Goal: Task Accomplishment & Management: Complete application form

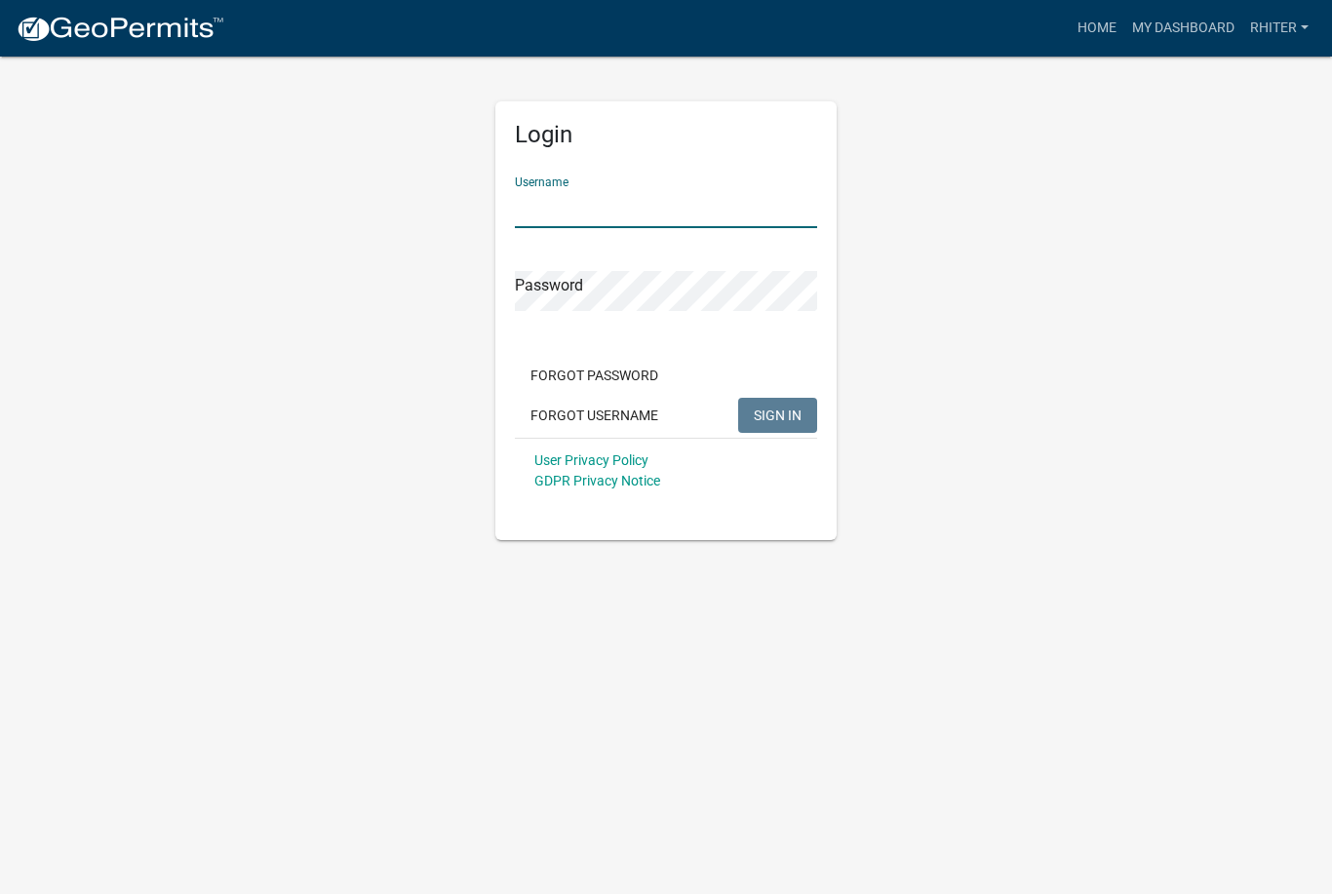
type input "RHiter"
click at [777, 414] on button "SIGN IN" at bounding box center [777, 415] width 79 height 35
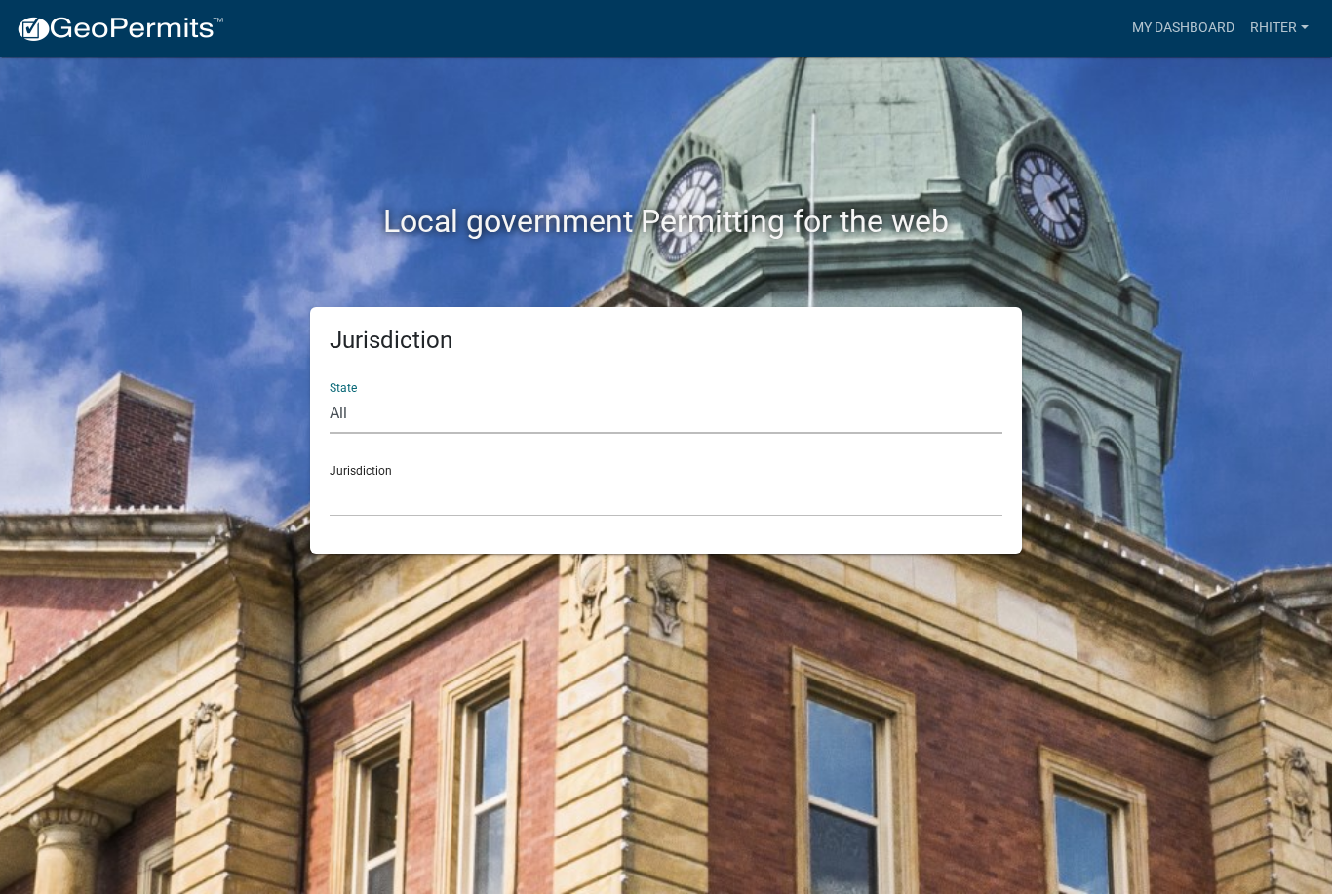
select select "[US_STATE]"
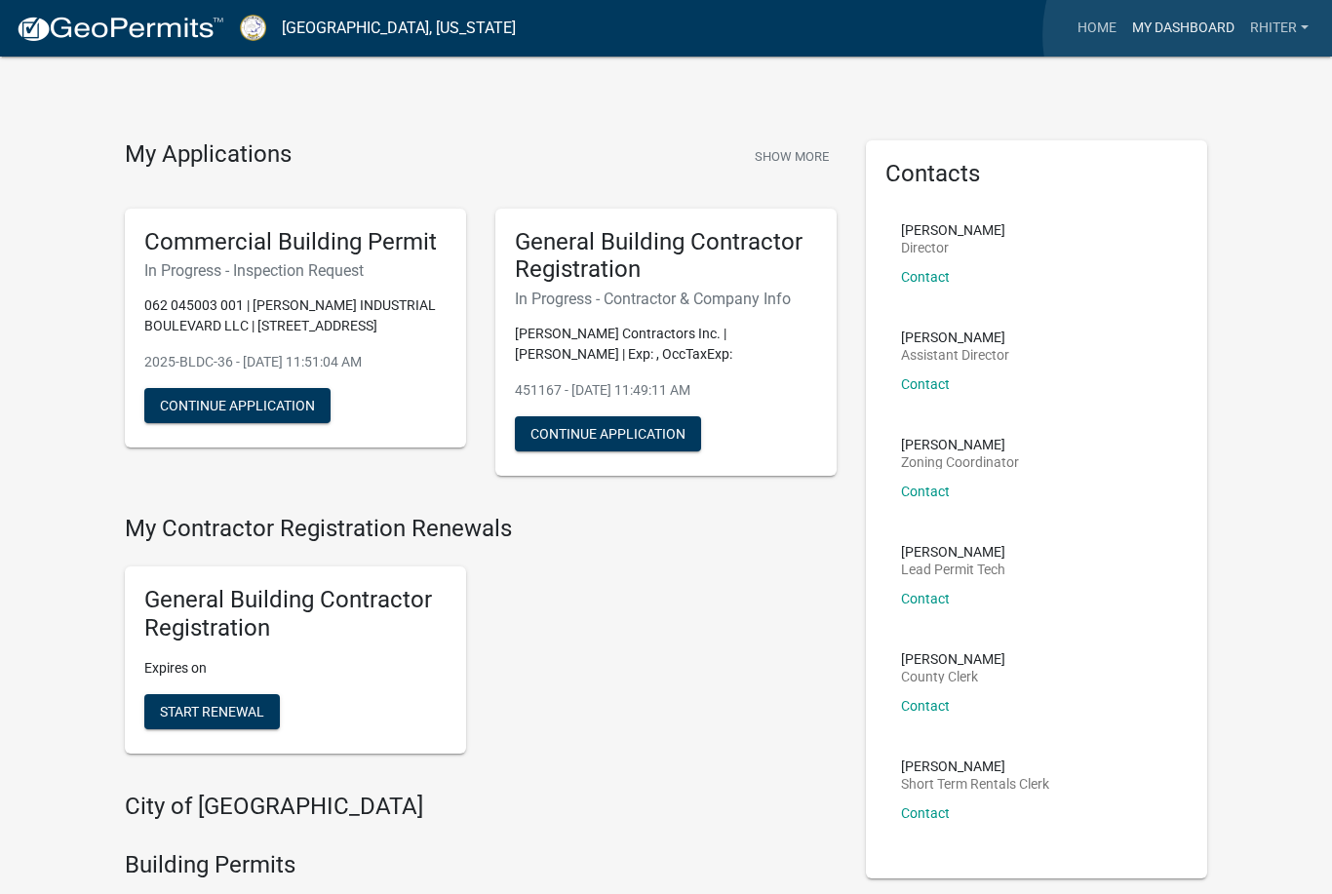
click at [1191, 35] on link "My Dashboard" at bounding box center [1183, 28] width 118 height 37
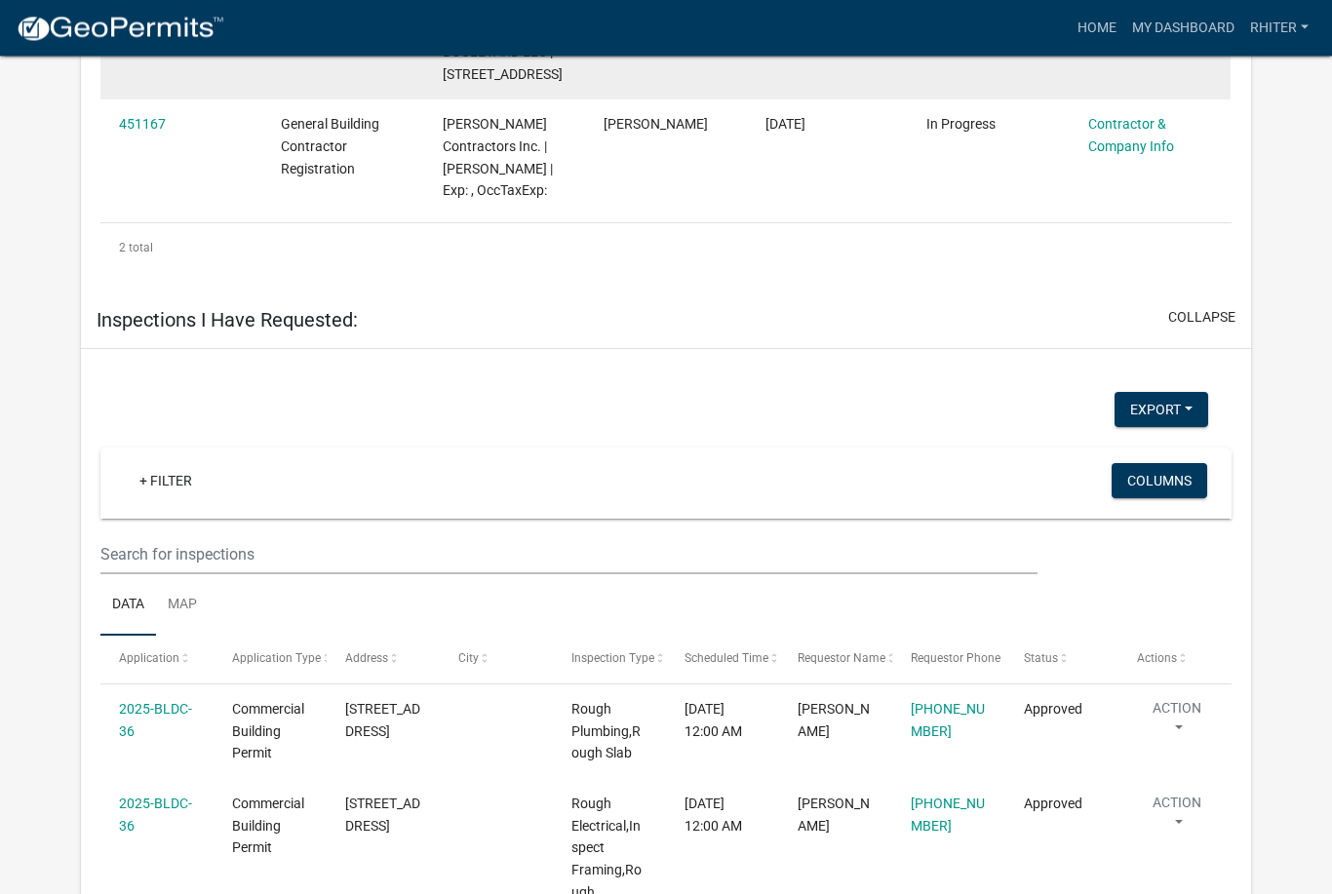
scroll to position [1364, 0]
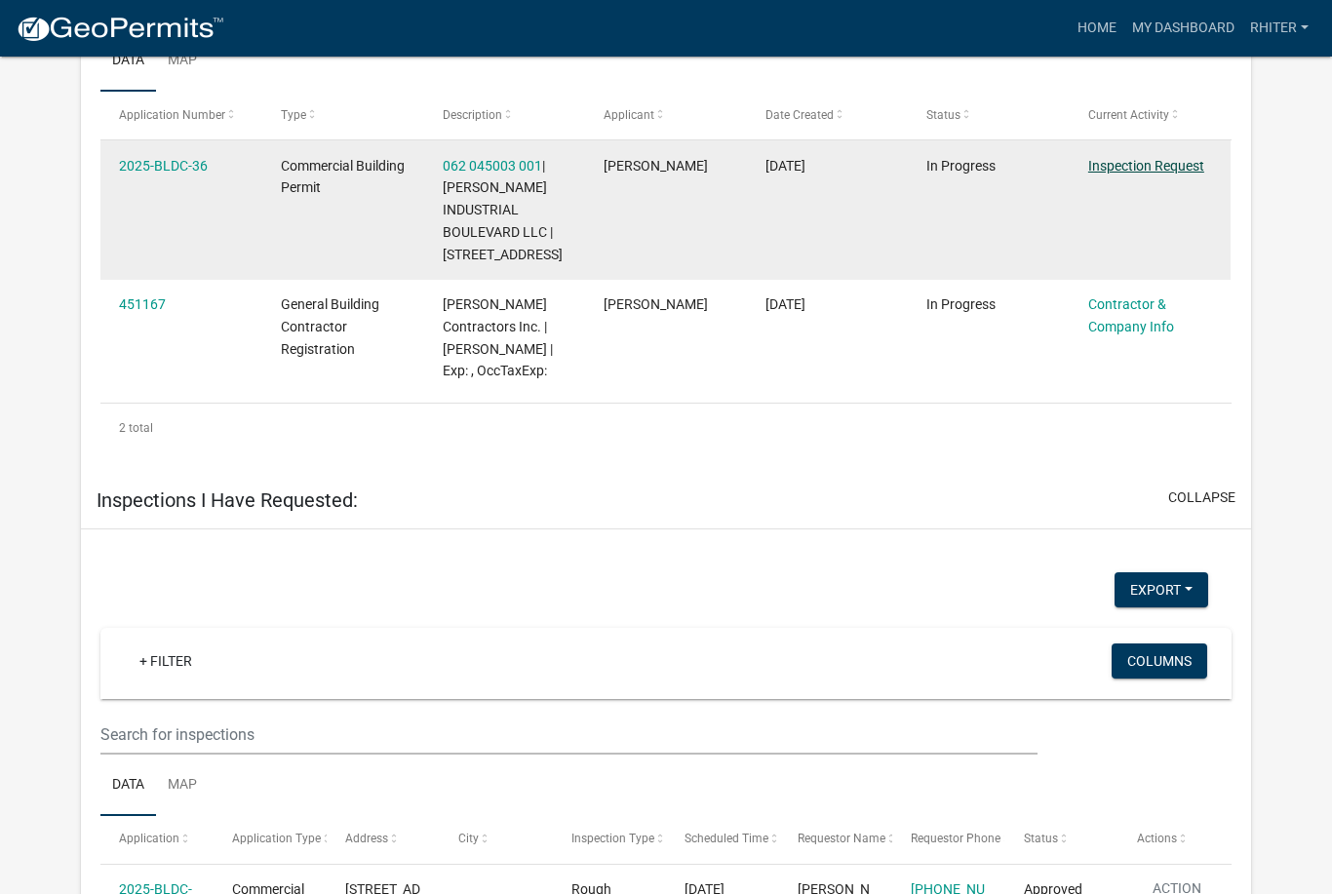
click at [1141, 174] on link "Inspection Request" at bounding box center [1146, 166] width 116 height 16
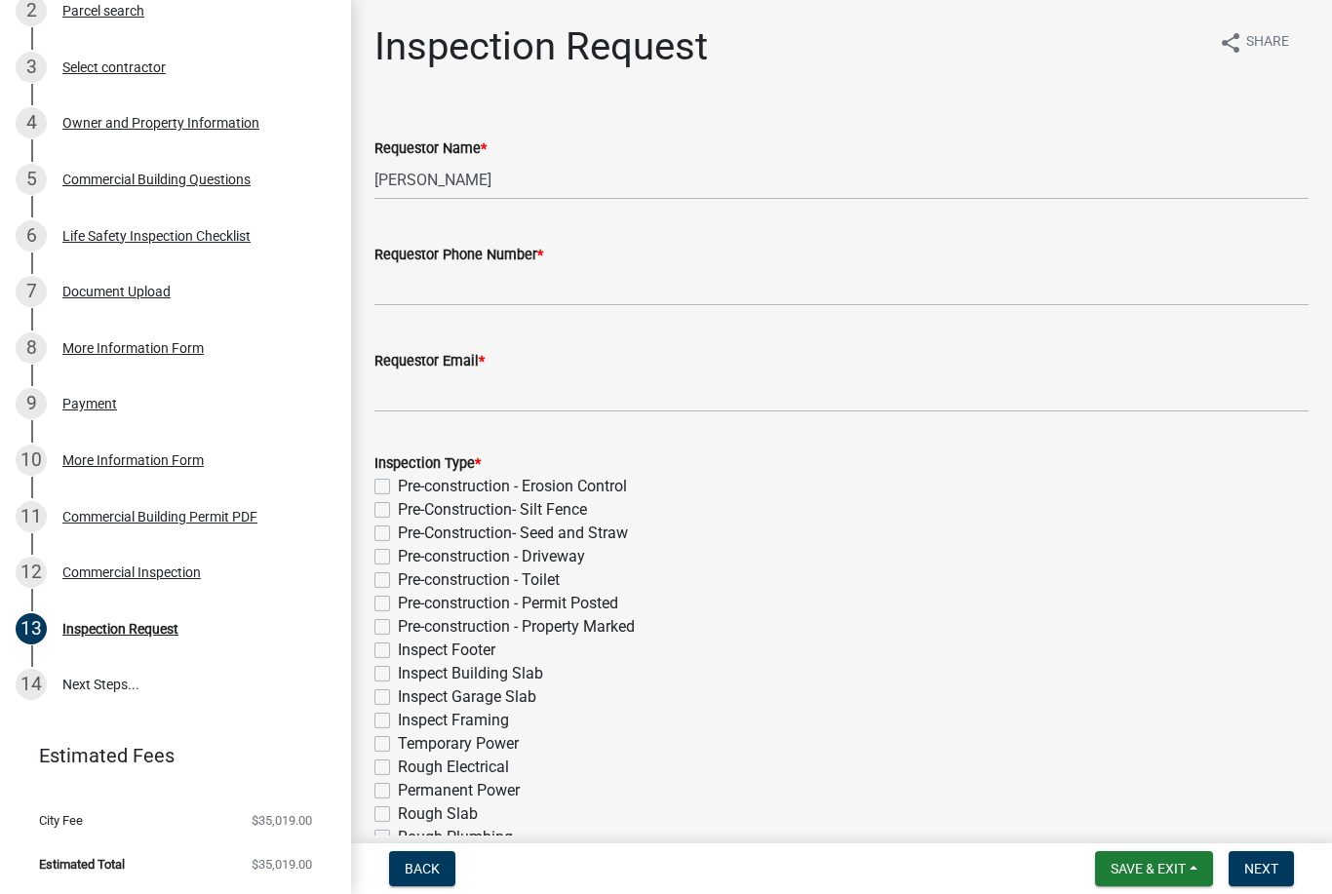
scroll to position [363, 0]
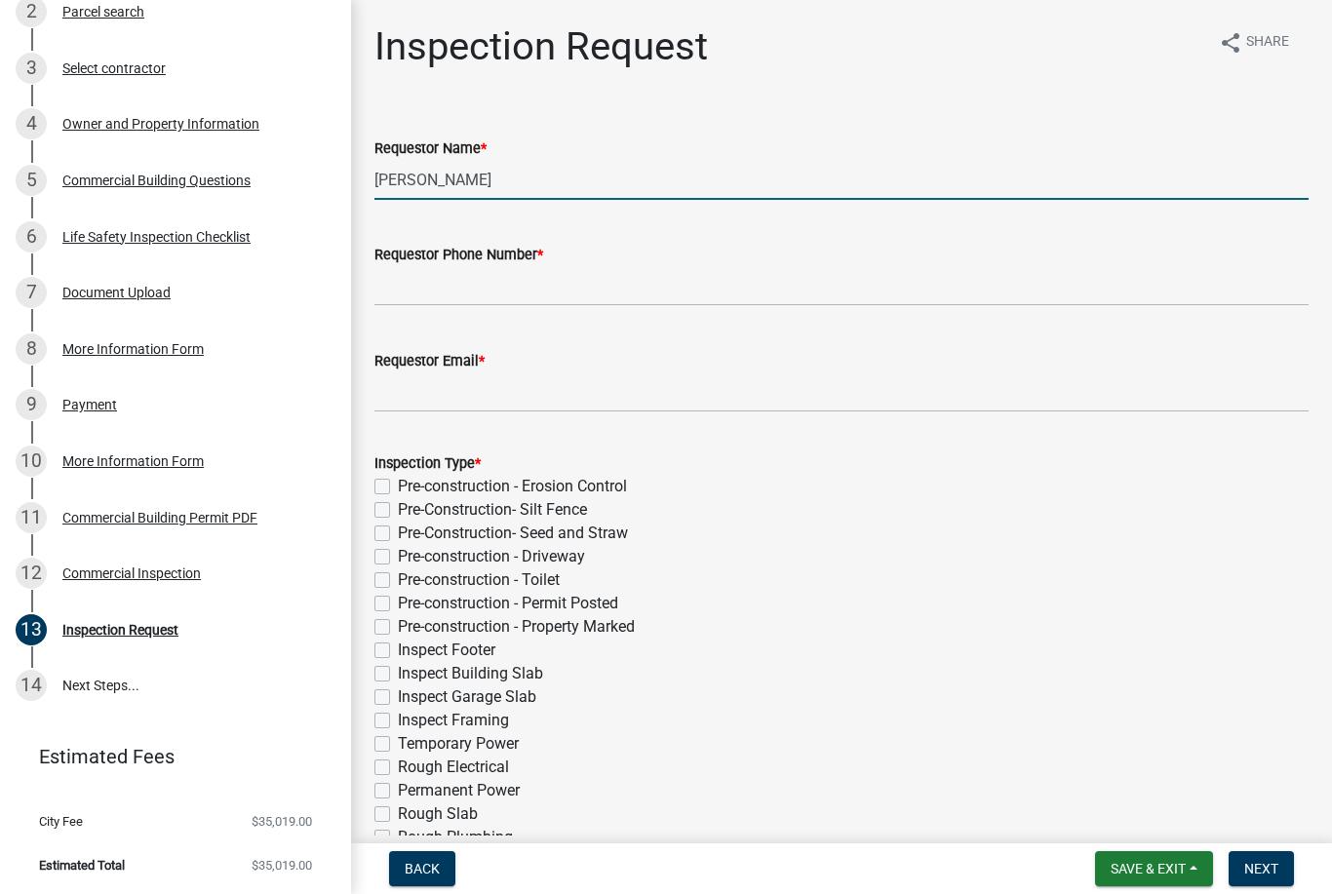
click at [497, 187] on input "[PERSON_NAME]" at bounding box center [841, 180] width 934 height 40
type input "M"
type input "[PERSON_NAME]"
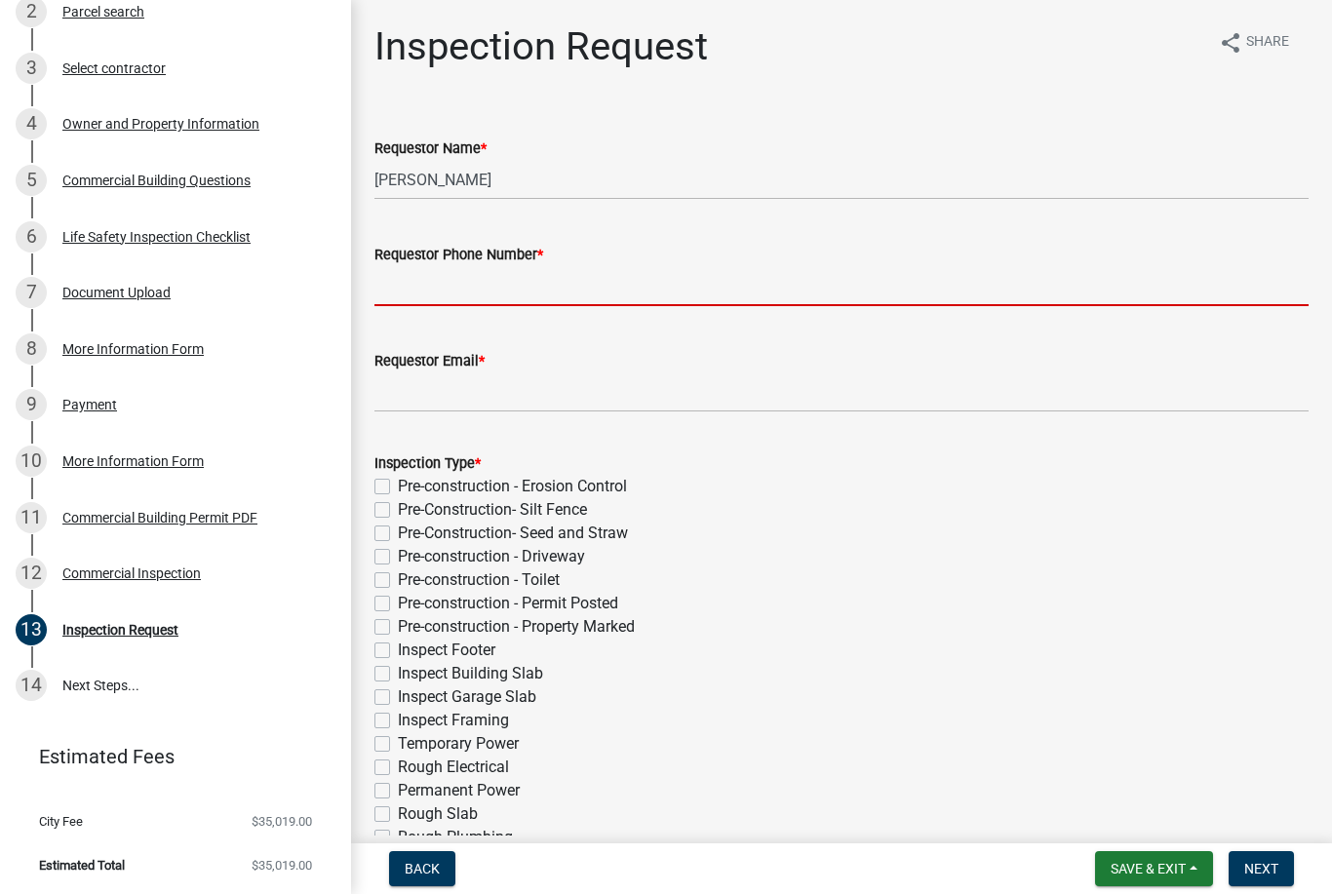
click at [425, 285] on input "Requestor Phone Number *" at bounding box center [841, 286] width 934 height 40
type input "[PHONE_NUMBER]"
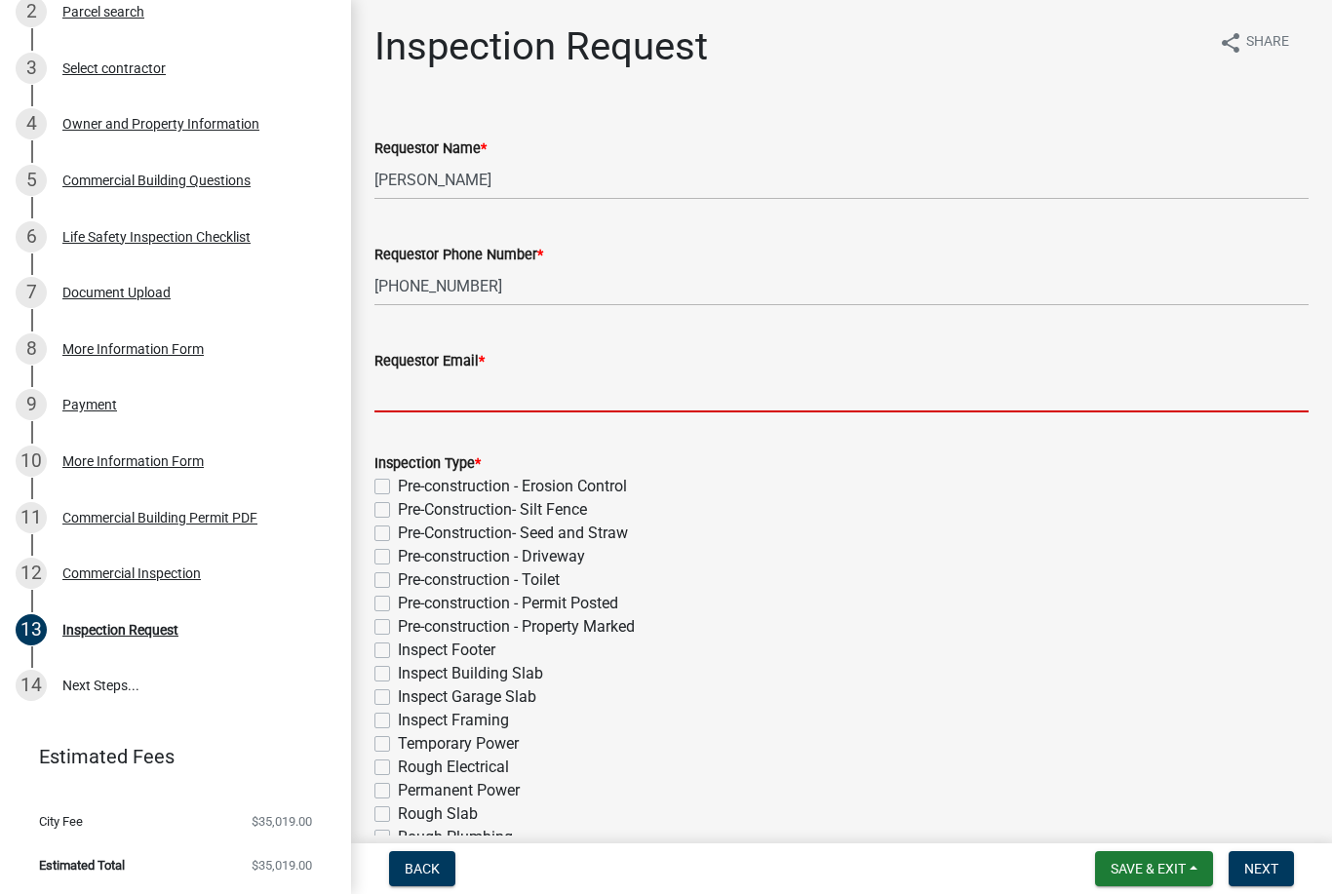
click at [395, 406] on input "Requestor Email *" at bounding box center [841, 393] width 934 height 40
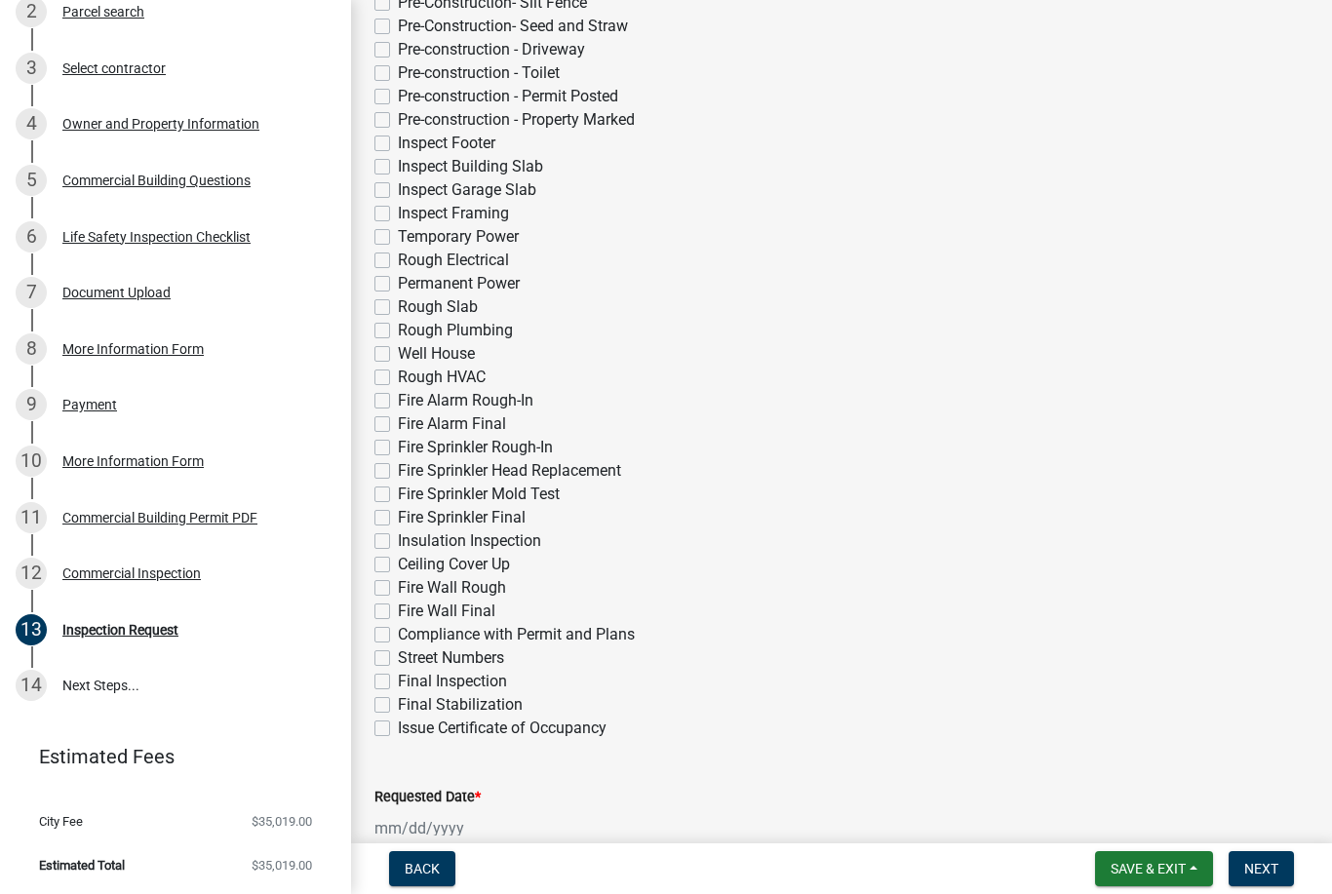
scroll to position [505, 0]
type input "[EMAIL_ADDRESS][DOMAIN_NAME]"
click at [398, 615] on label "Fire Wall Final" at bounding box center [447, 613] width 98 height 23
click at [398, 614] on input "Fire Wall Final" at bounding box center [404, 608] width 13 height 13
checkbox input "true"
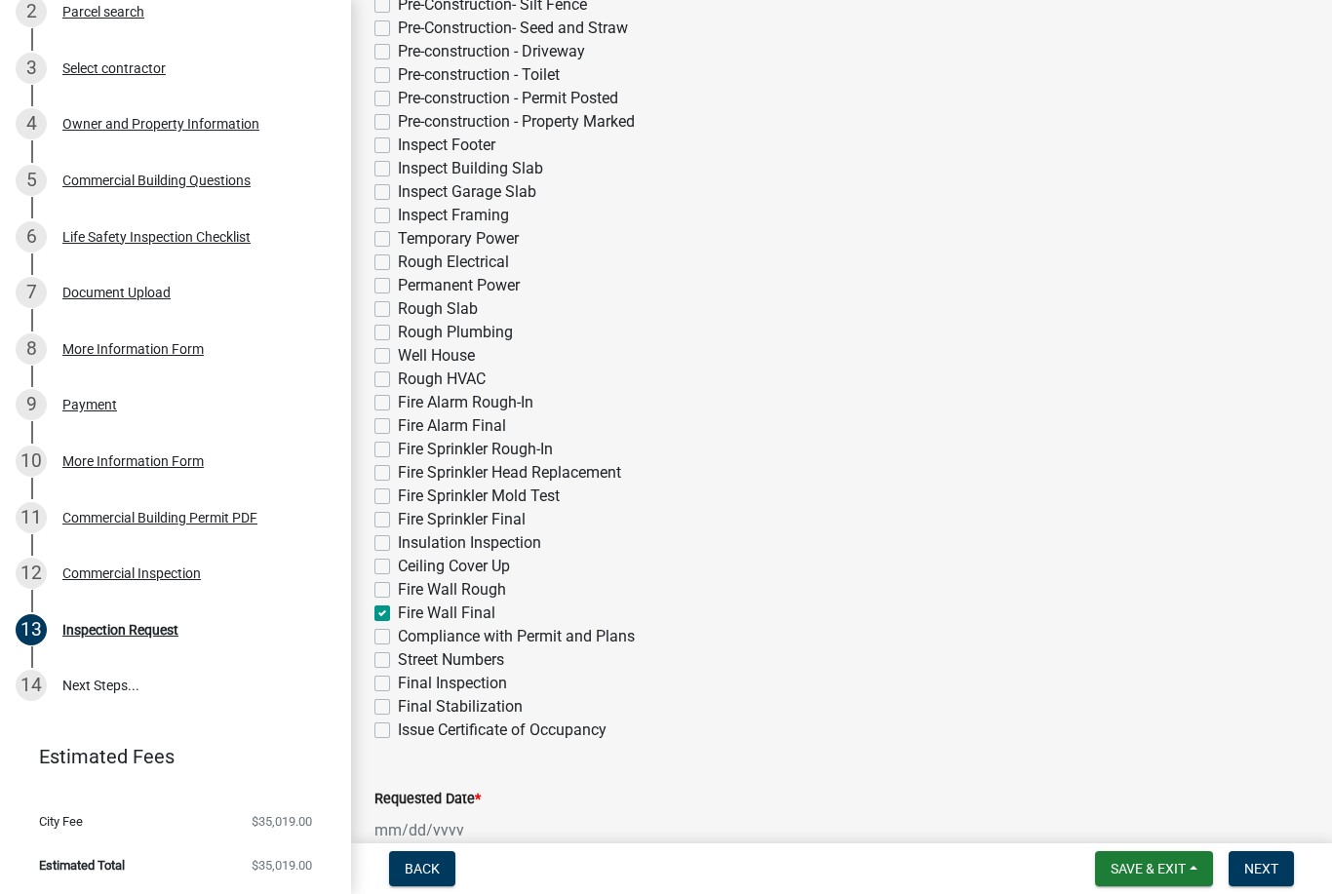
checkbox input "false"
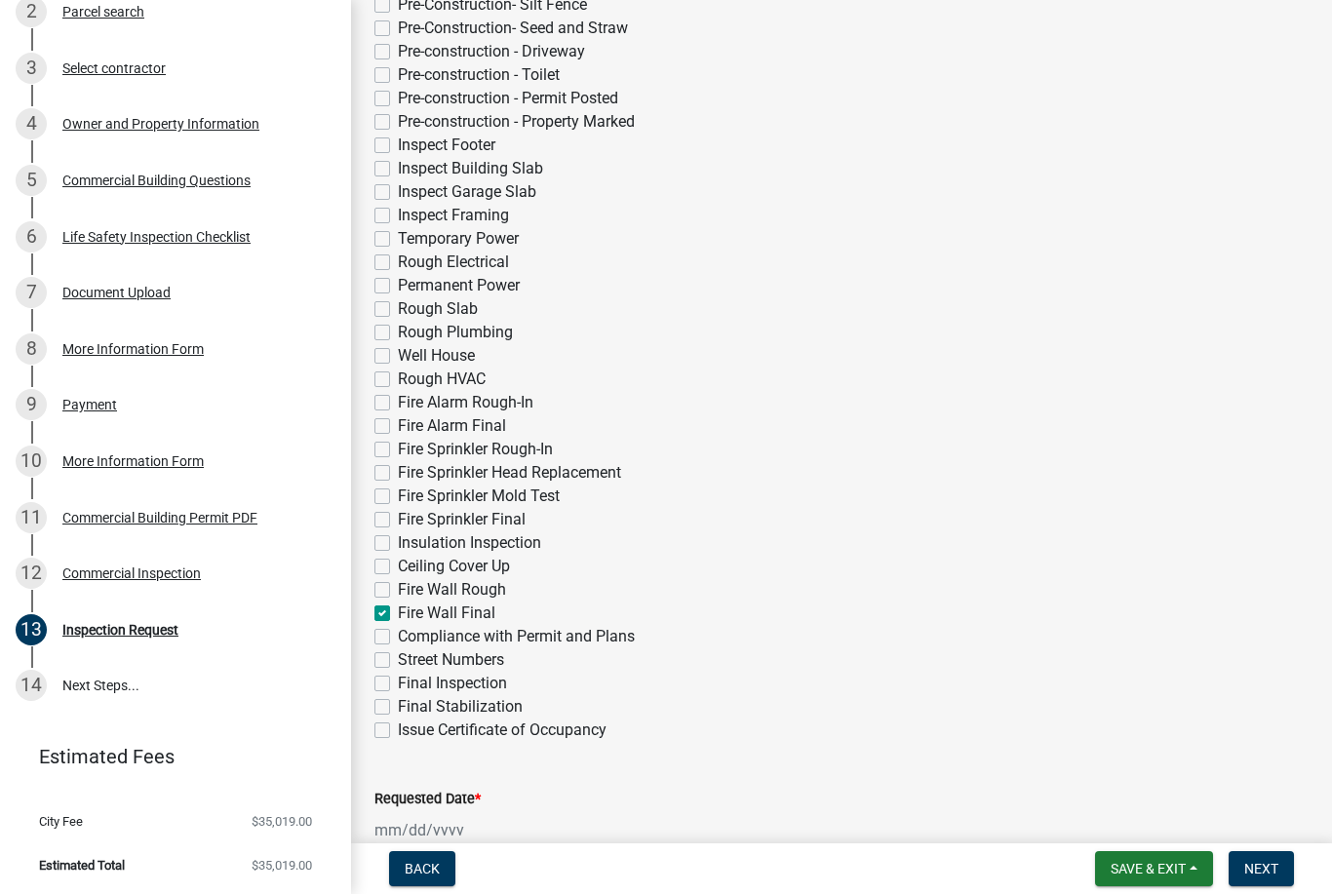
checkbox input "false"
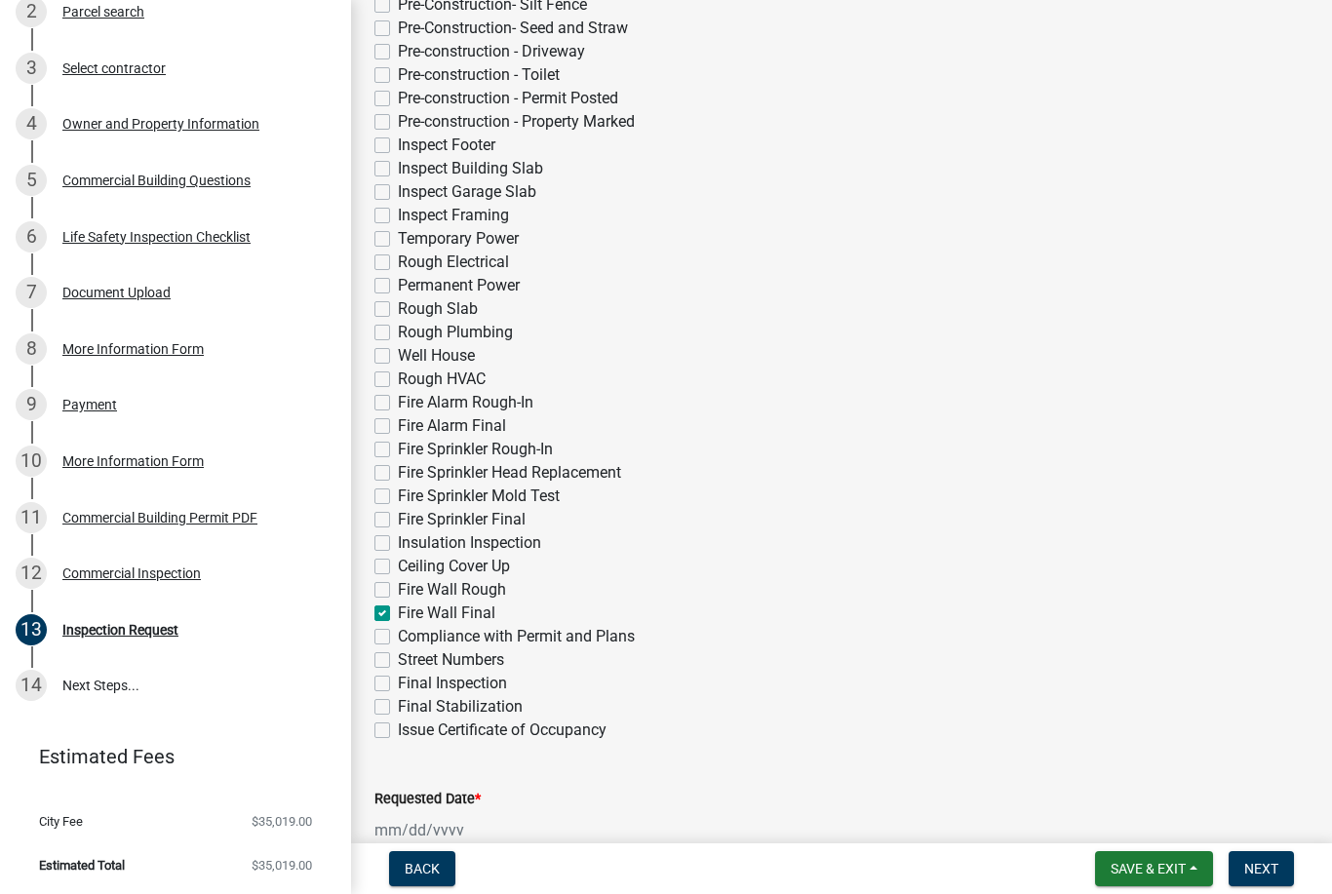
checkbox input "false"
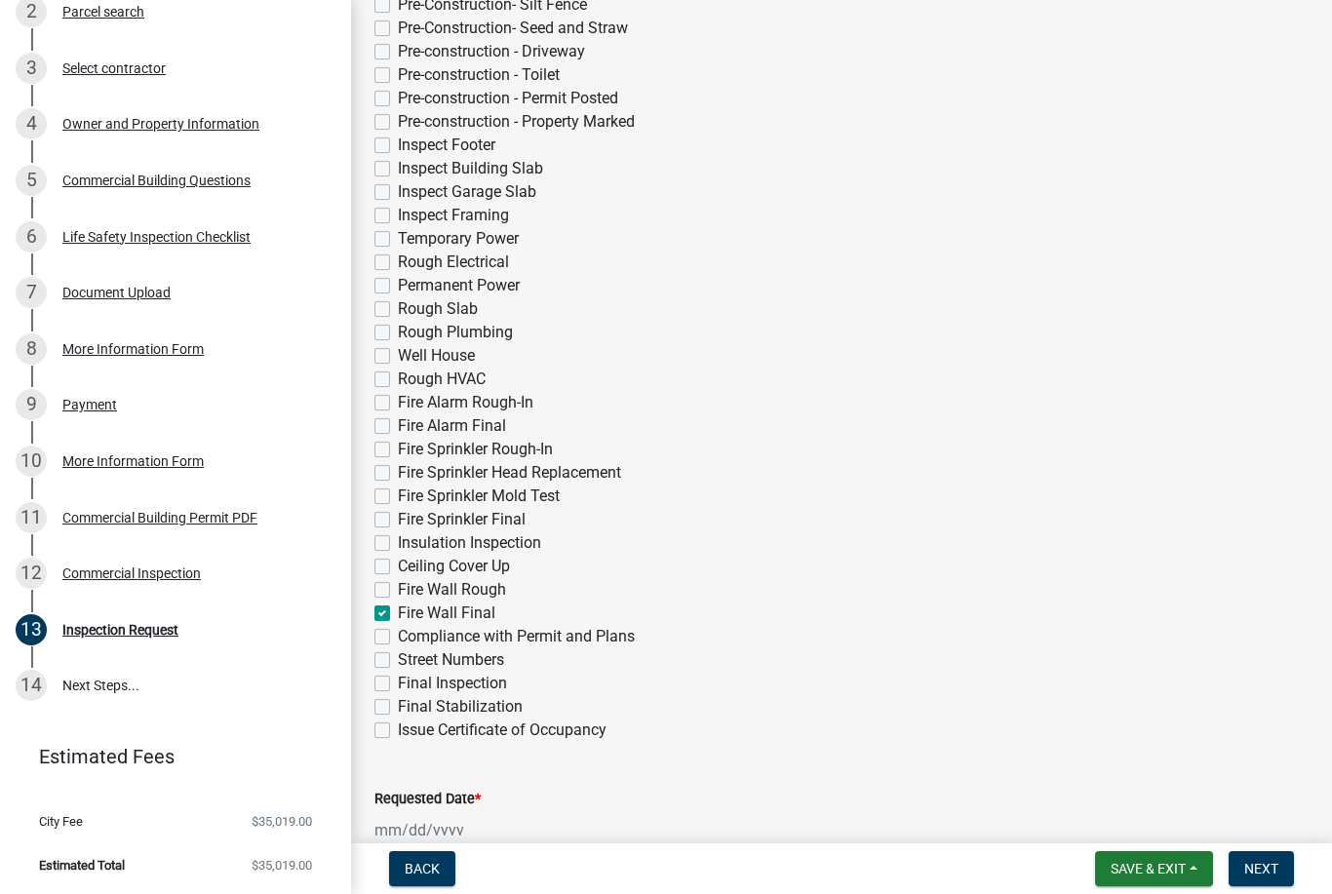
checkbox input "false"
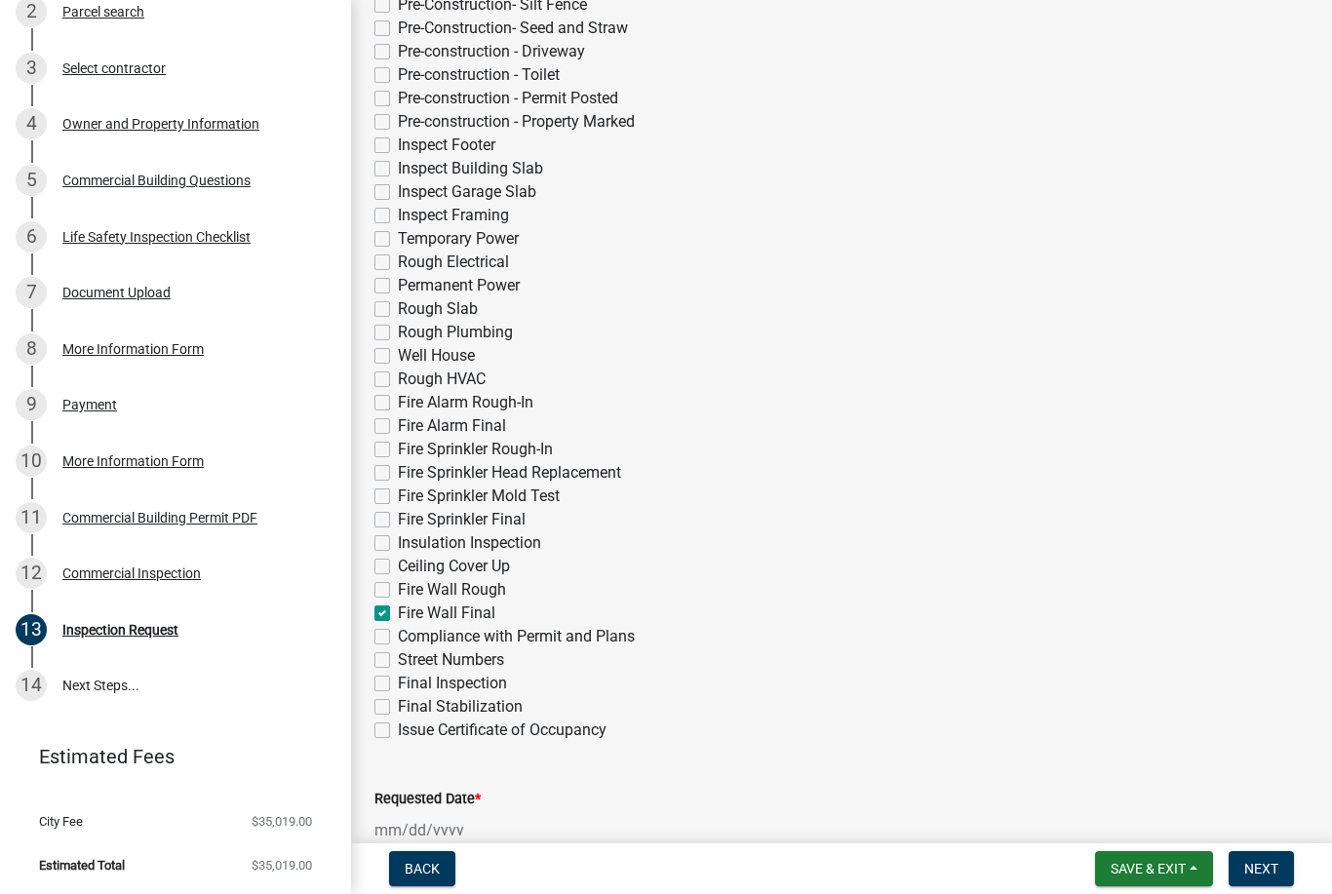
checkbox input "false"
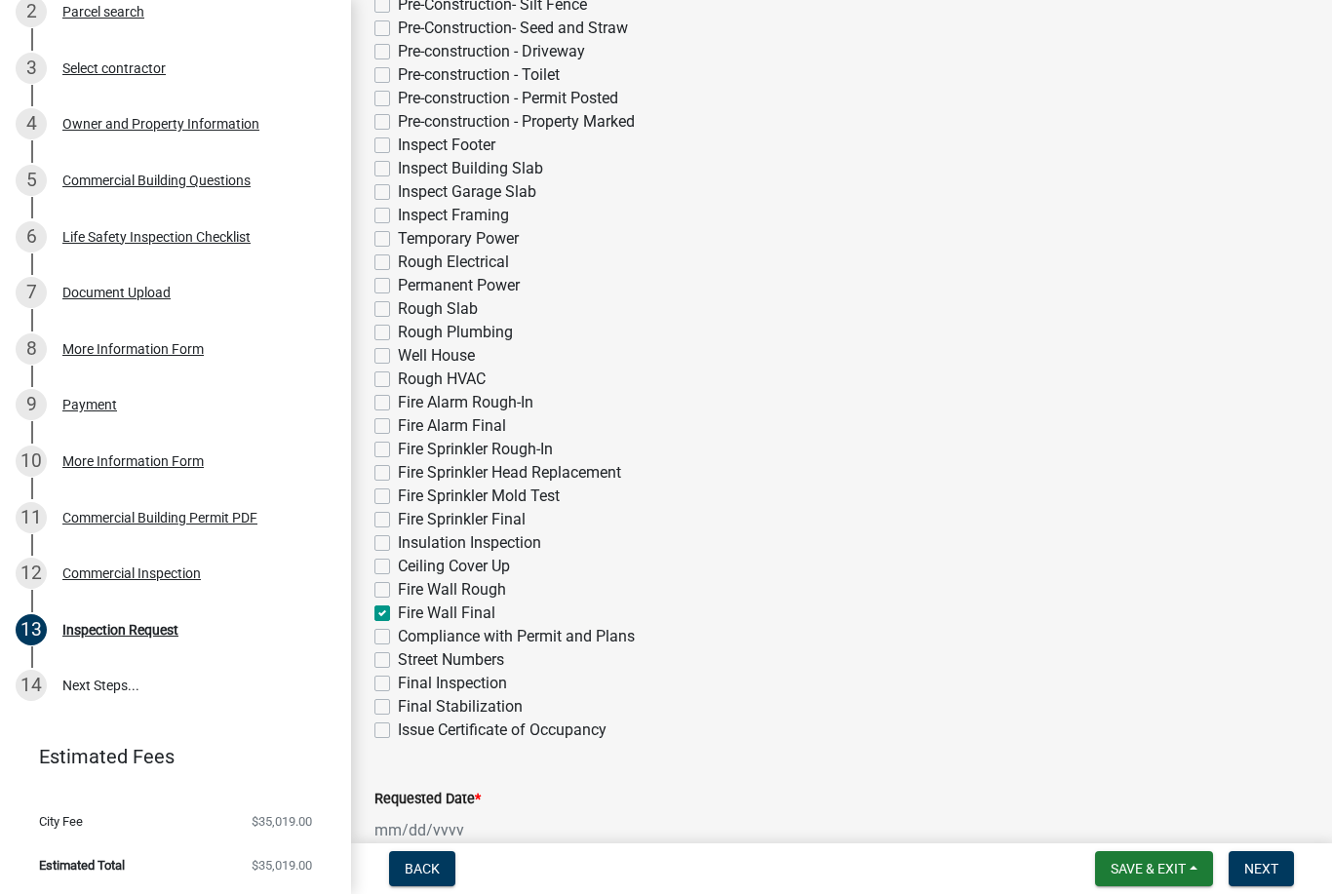
checkbox input "false"
checkbox input "true"
checkbox input "false"
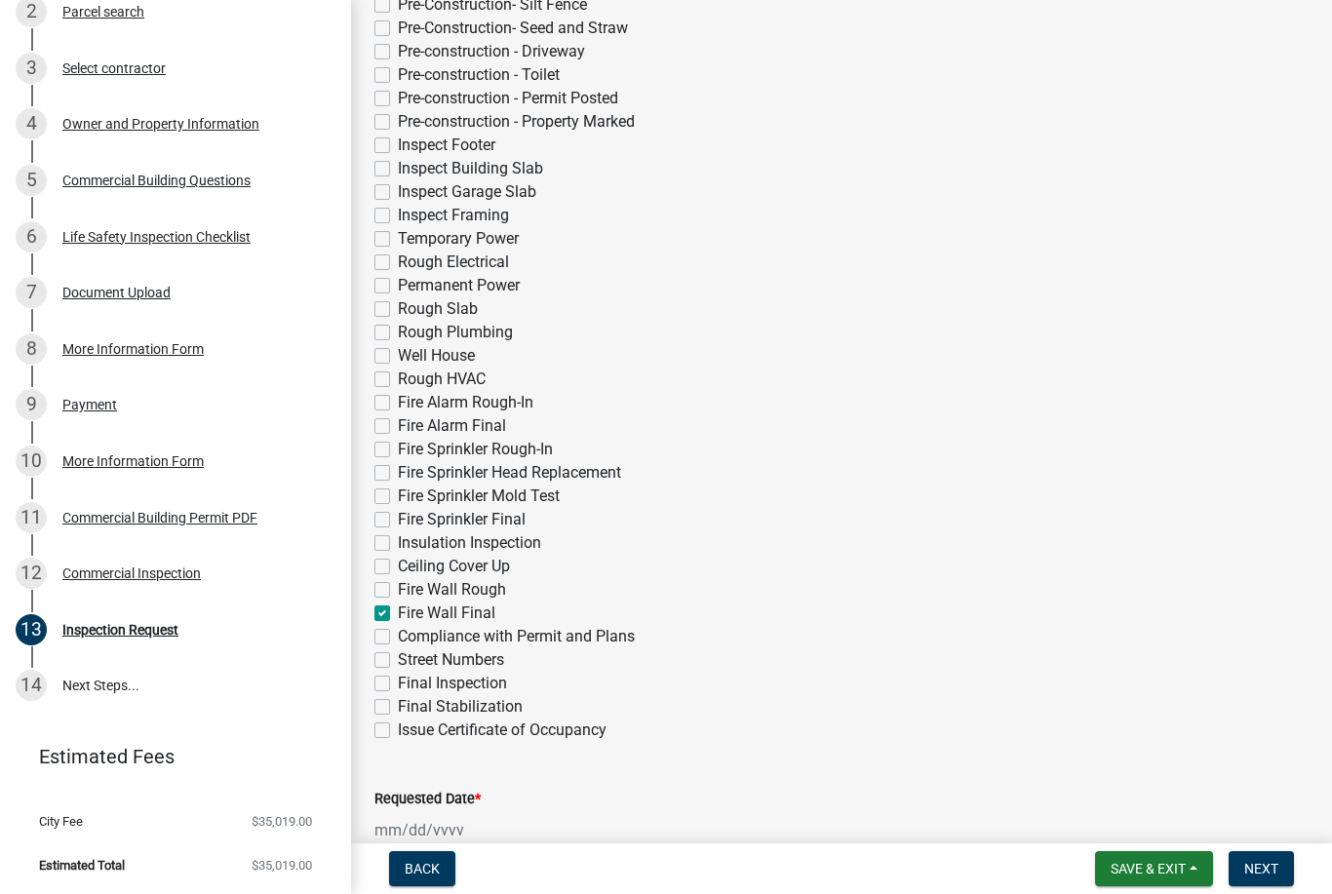
checkbox input "false"
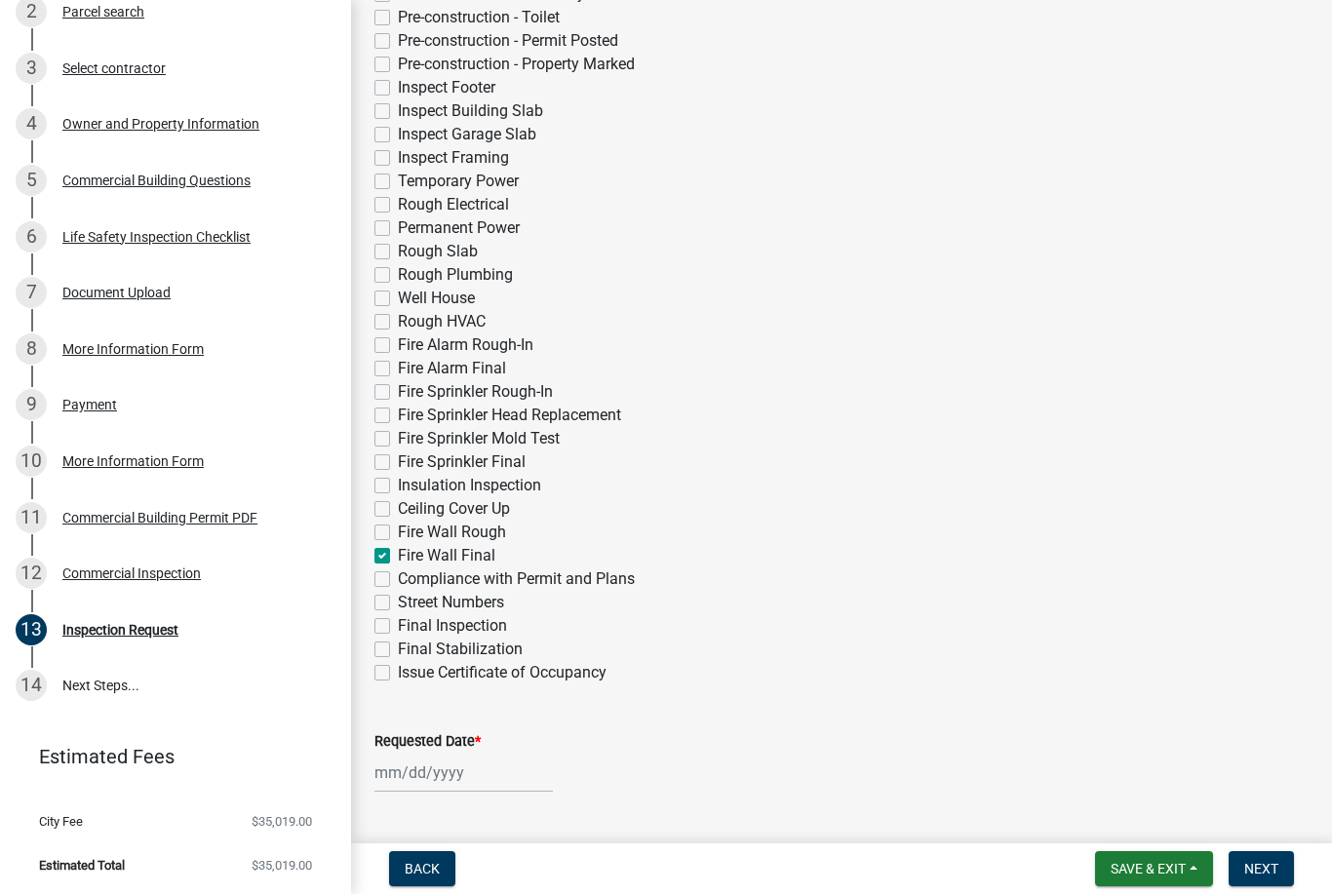
scroll to position [628, 0]
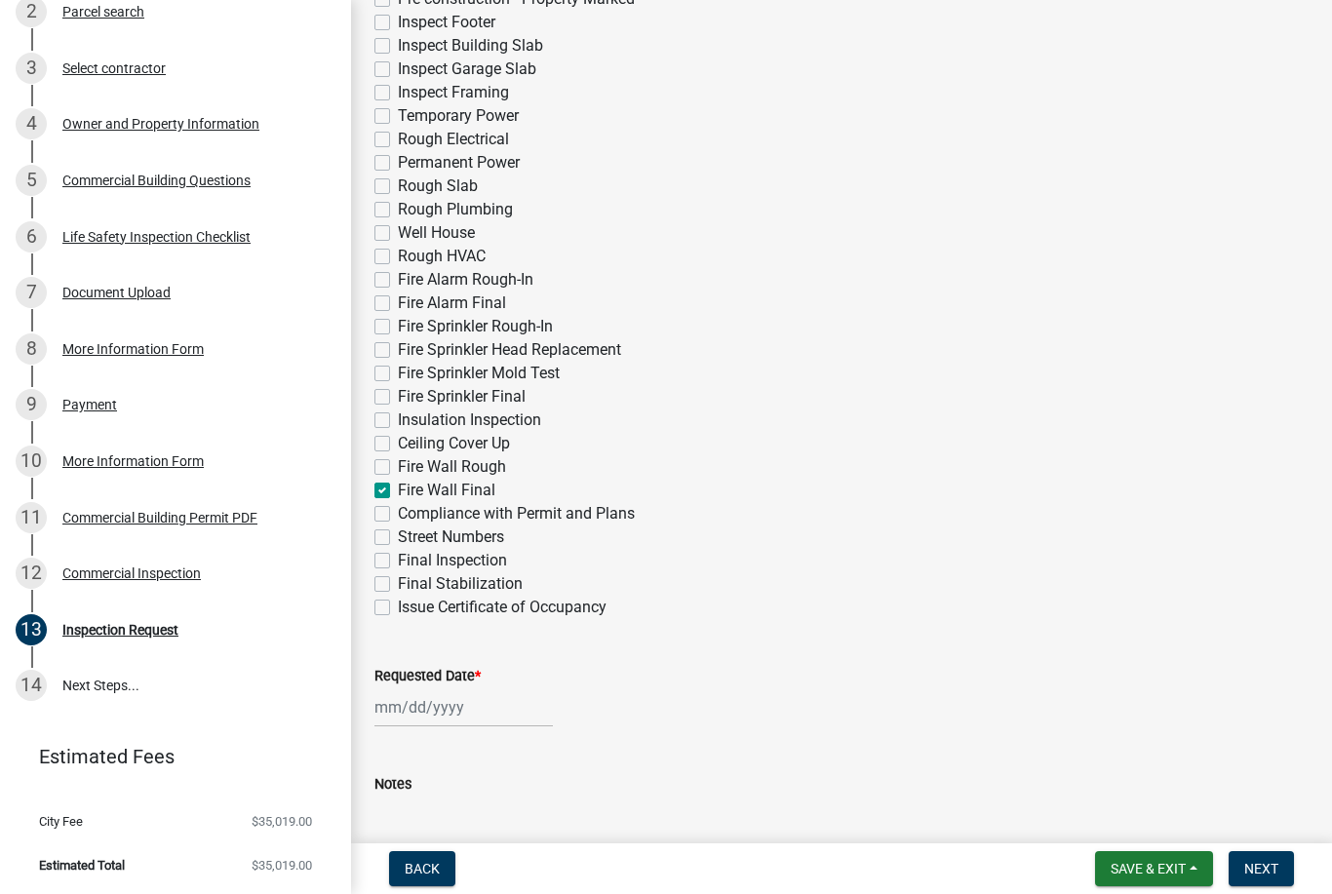
click at [404, 713] on div at bounding box center [463, 707] width 178 height 40
select select "10"
select select "2025"
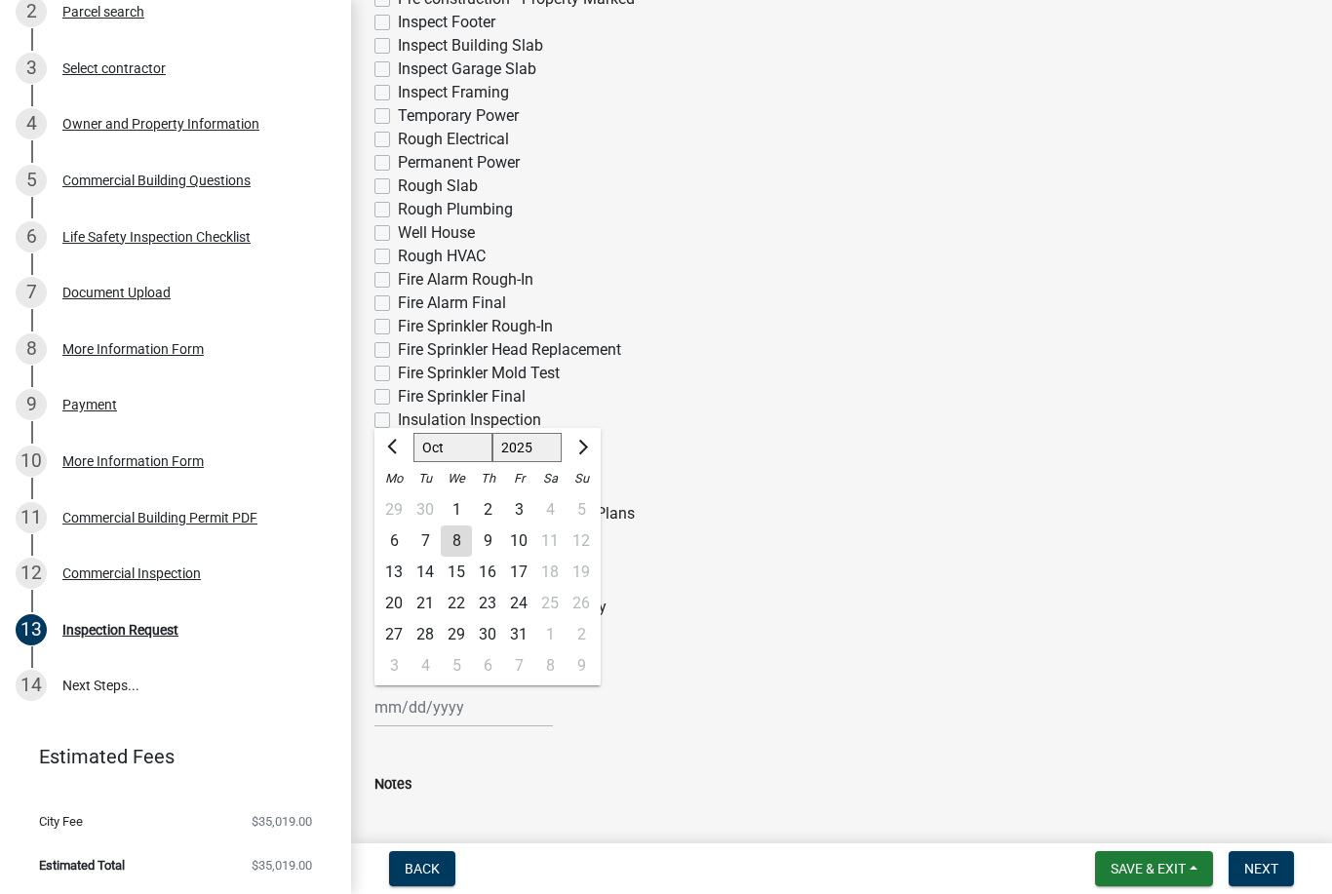
click at [485, 541] on div "9" at bounding box center [487, 541] width 31 height 31
type input "[DATE]"
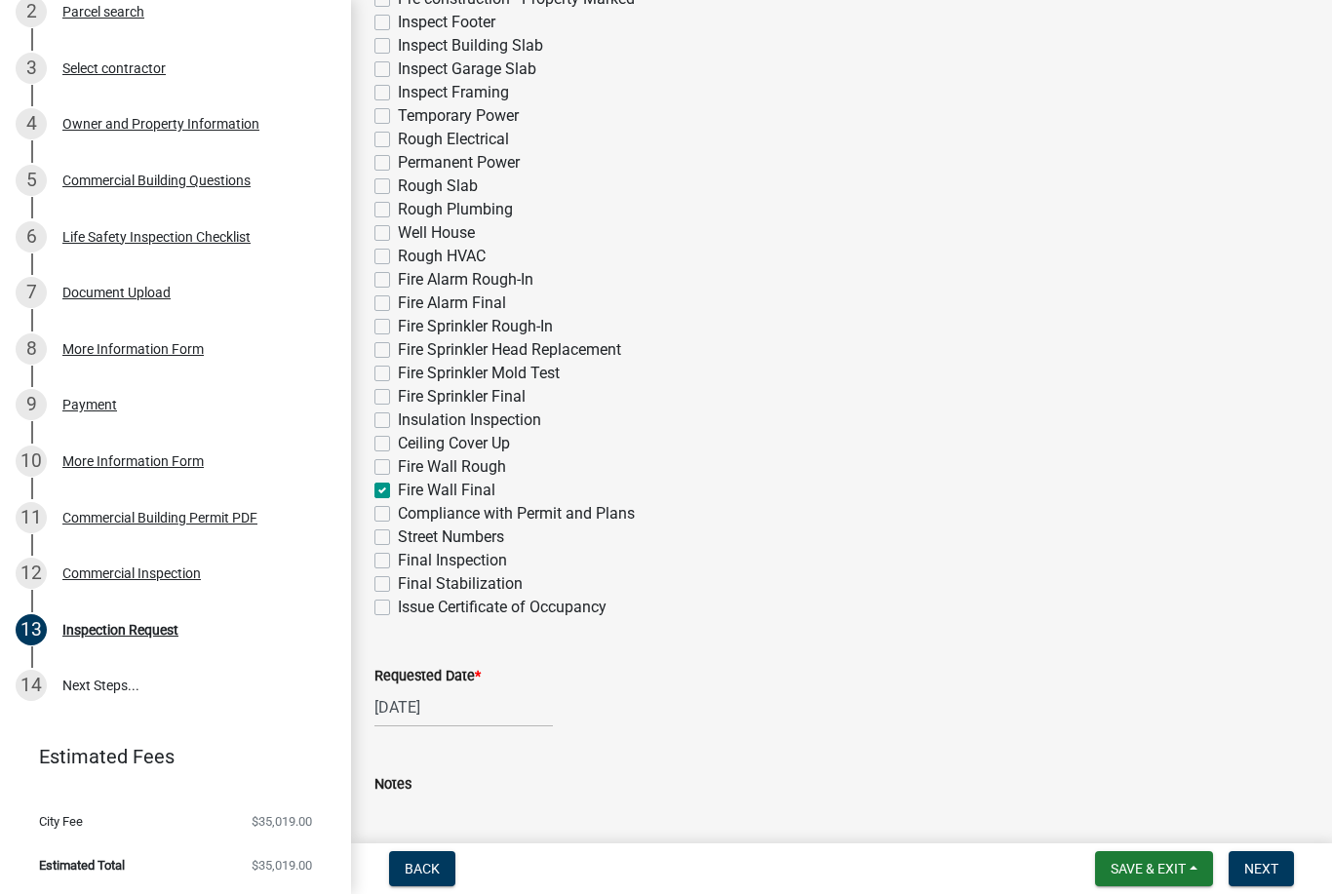
click at [694, 652] on div "Requested Date * [DATE]" at bounding box center [841, 682] width 934 height 91
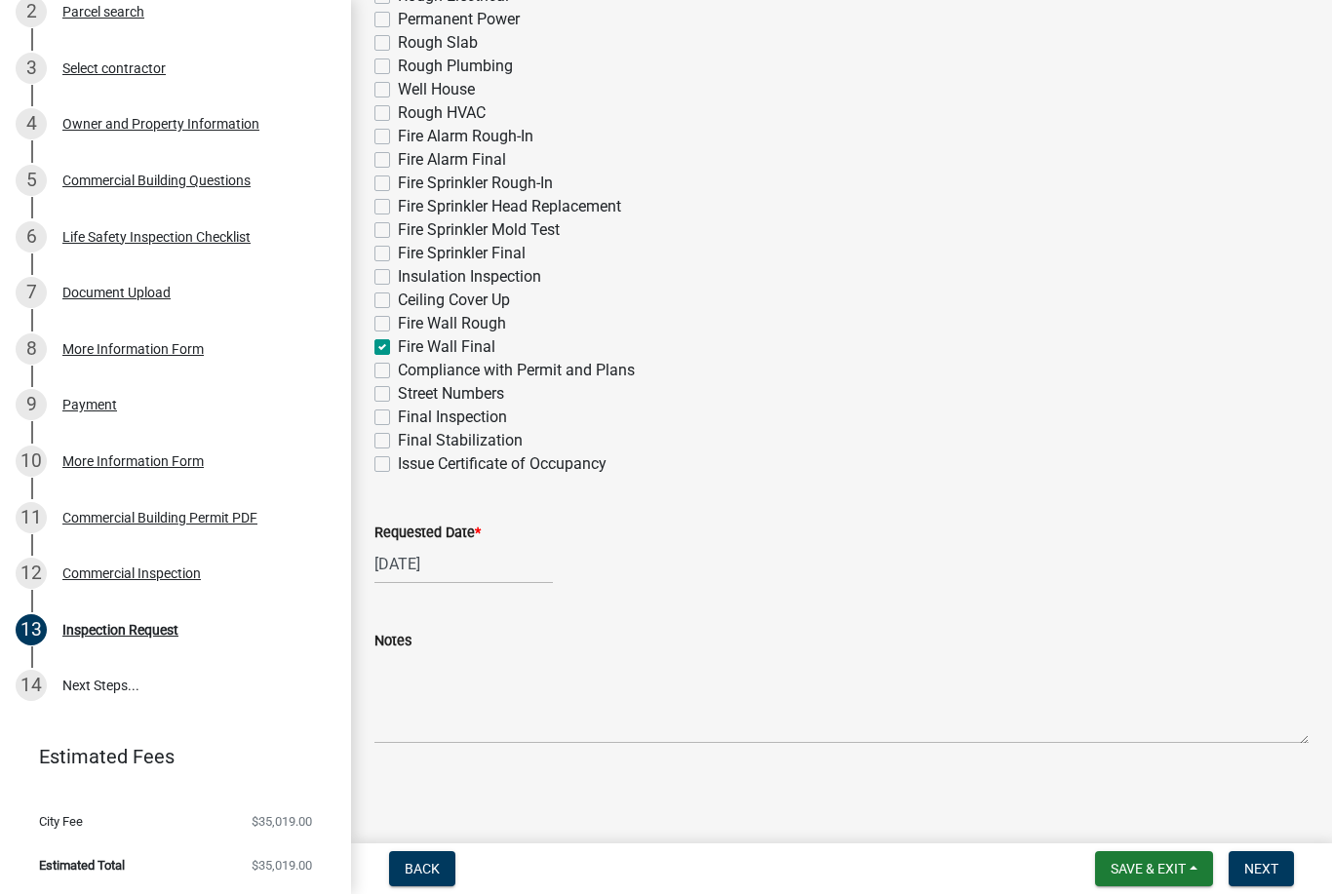
scroll to position [771, 0]
click at [1264, 876] on span "Next" at bounding box center [1261, 869] width 34 height 16
